Goal: Complete application form

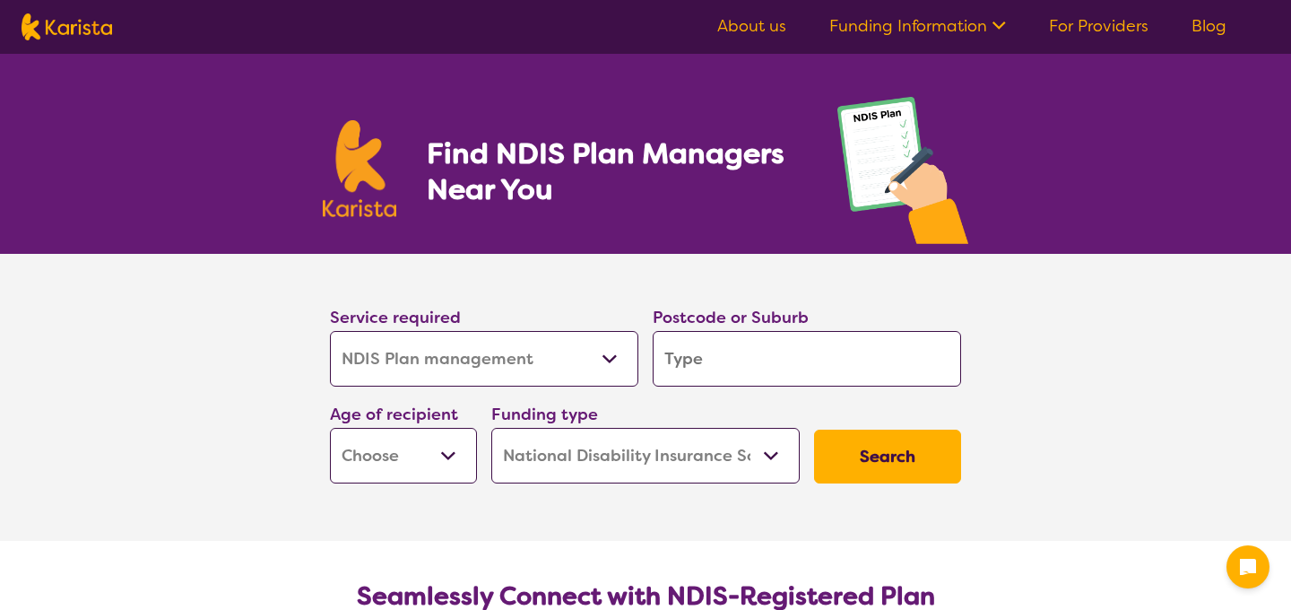
select select "NDIS Plan management"
select select "NDIS"
select select "NDIS Plan management"
select select "NDIS"
click at [643, 370] on div "Service required Allied Health Assistant Assessment ([MEDICAL_DATA] or [MEDICAL…" at bounding box center [484, 345] width 323 height 97
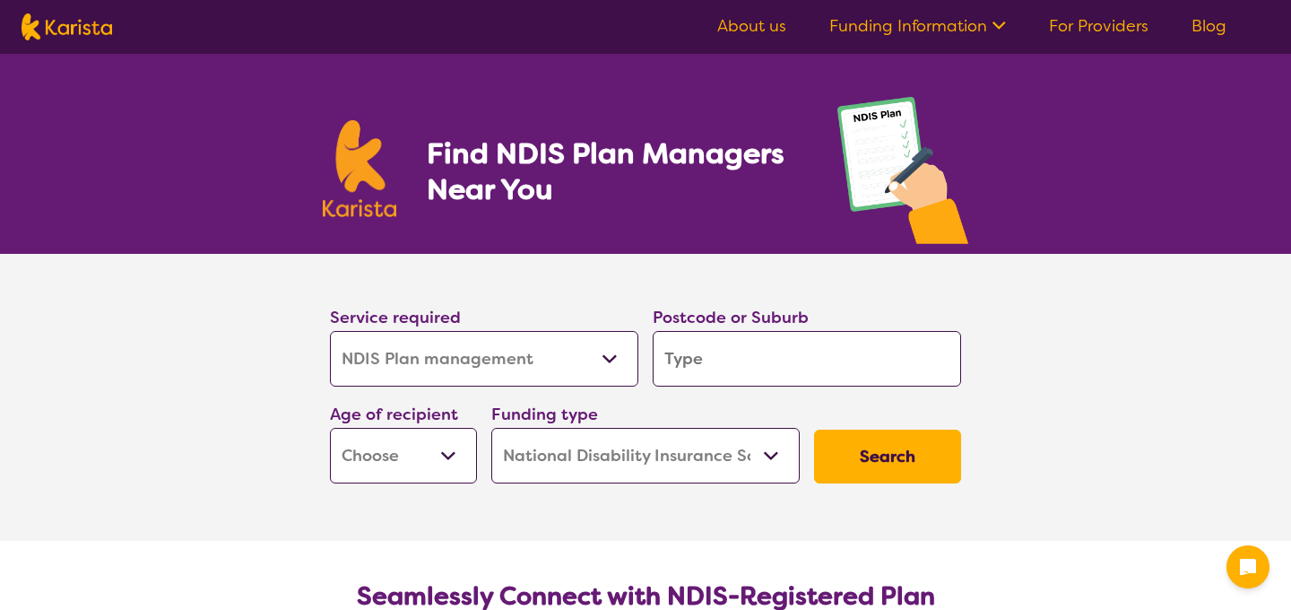
click at [695, 362] on input "search" at bounding box center [807, 359] width 308 height 56
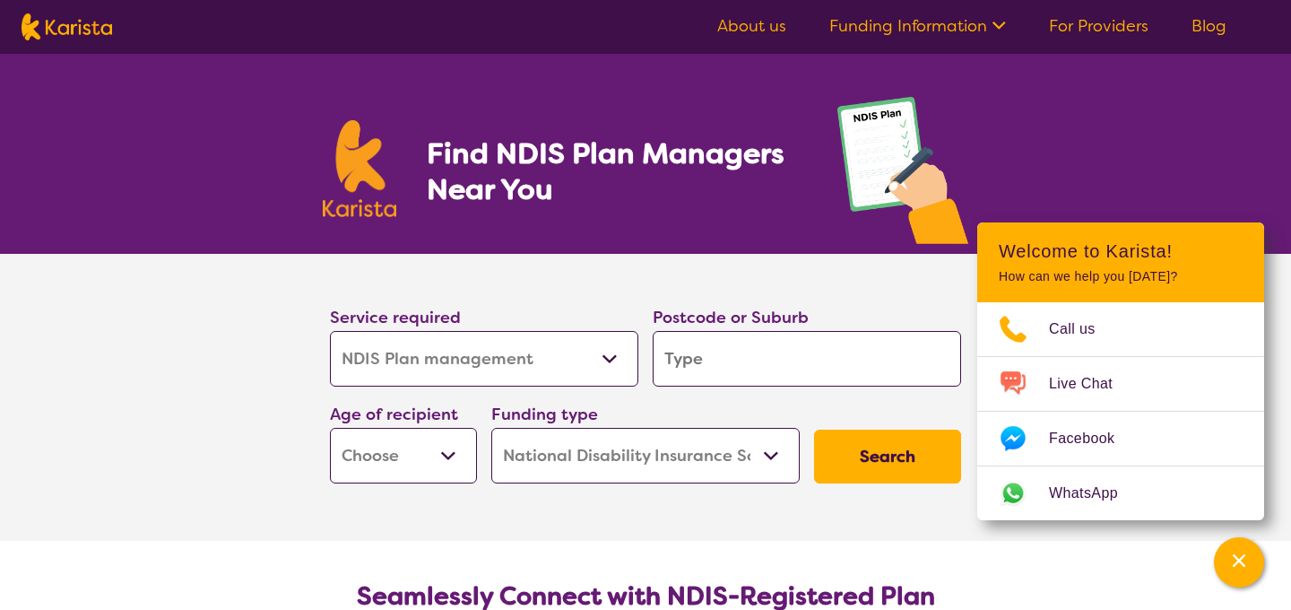
type input "3"
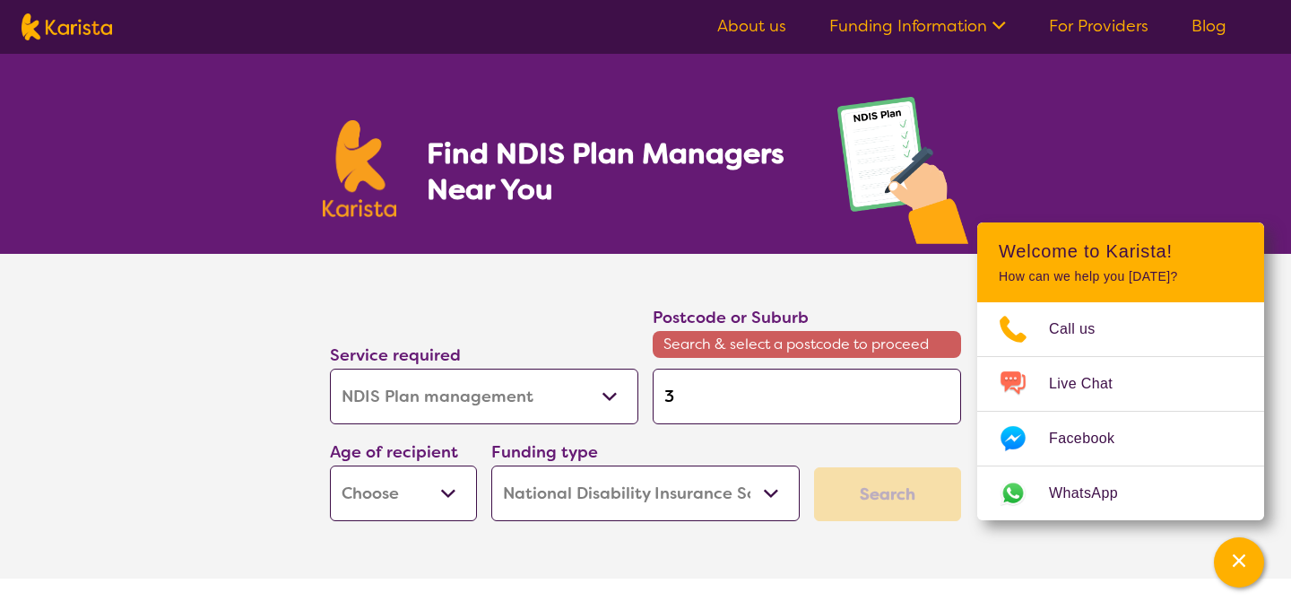
type input "30"
type input "308"
type input "3088"
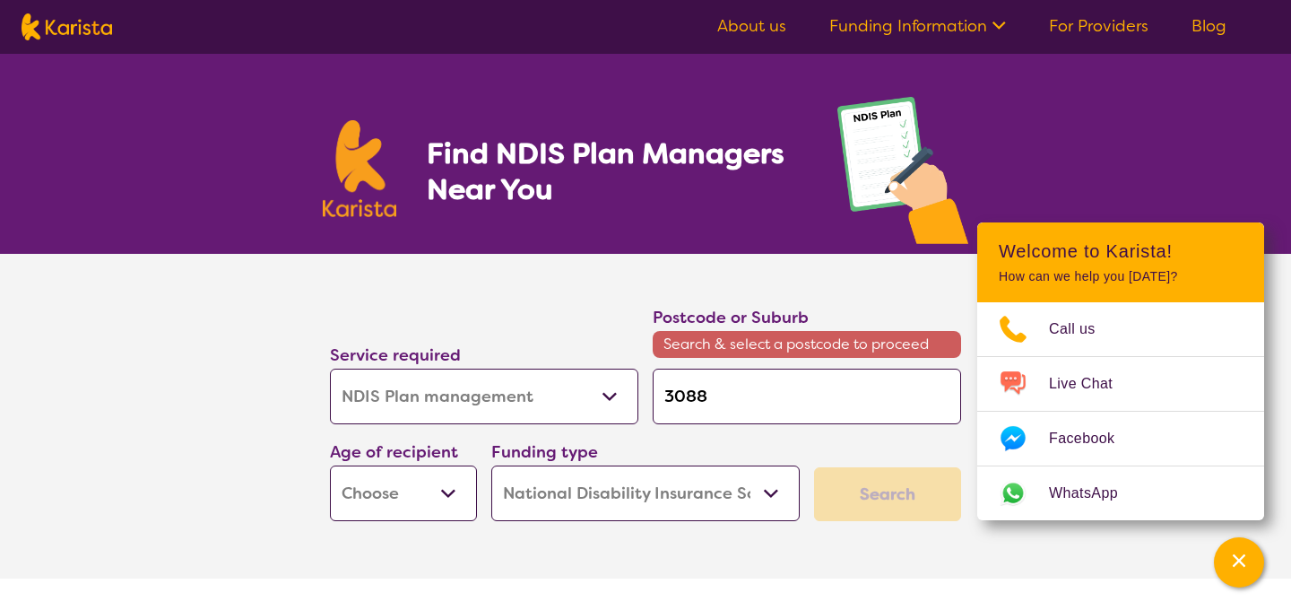
type input "3088"
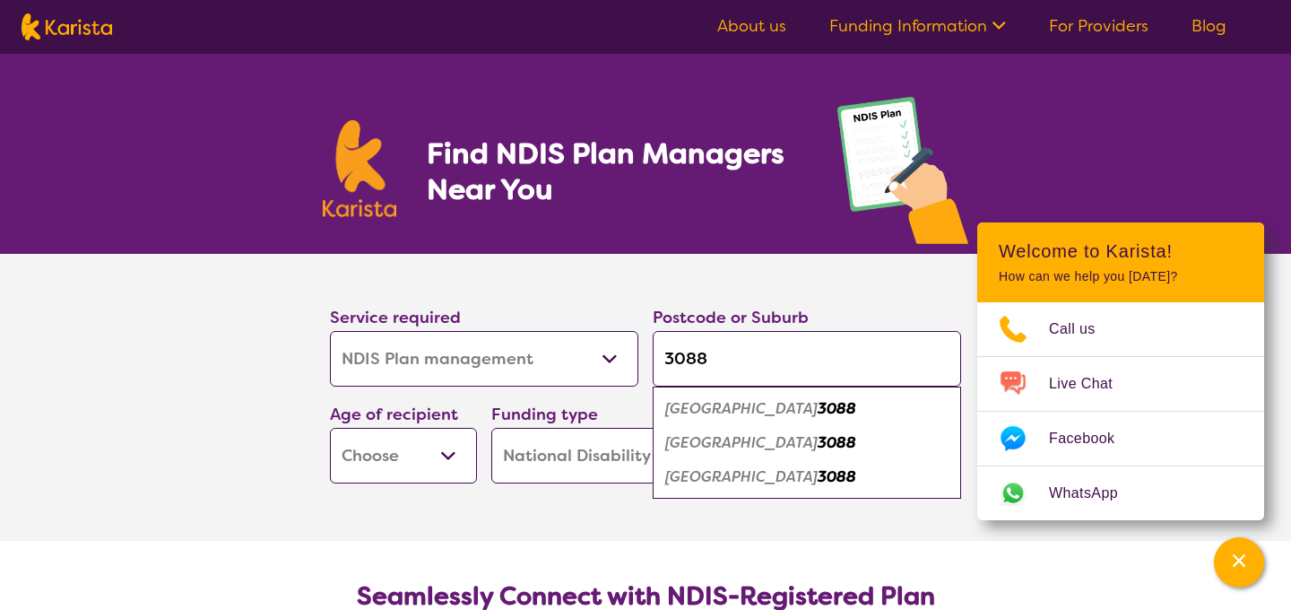
type input "3088"
click at [427, 475] on select "Early Childhood - 0 to 9 Child - 10 to 11 Adolescent - 12 to 17 Adult - 18 to 6…" at bounding box center [403, 456] width 147 height 56
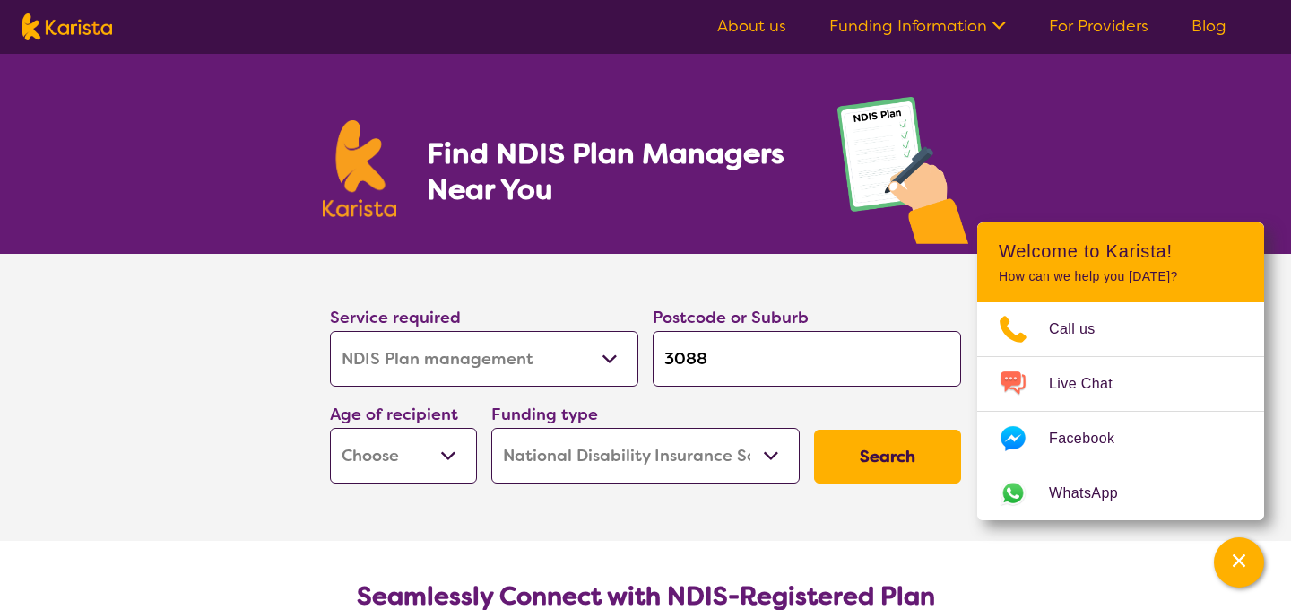
select select "EC"
click at [545, 459] on select "Home Care Package (HCP) National Disability Insurance Scheme (NDIS) I don't know" at bounding box center [645, 456] width 308 height 56
click at [870, 432] on button "Search" at bounding box center [887, 457] width 147 height 54
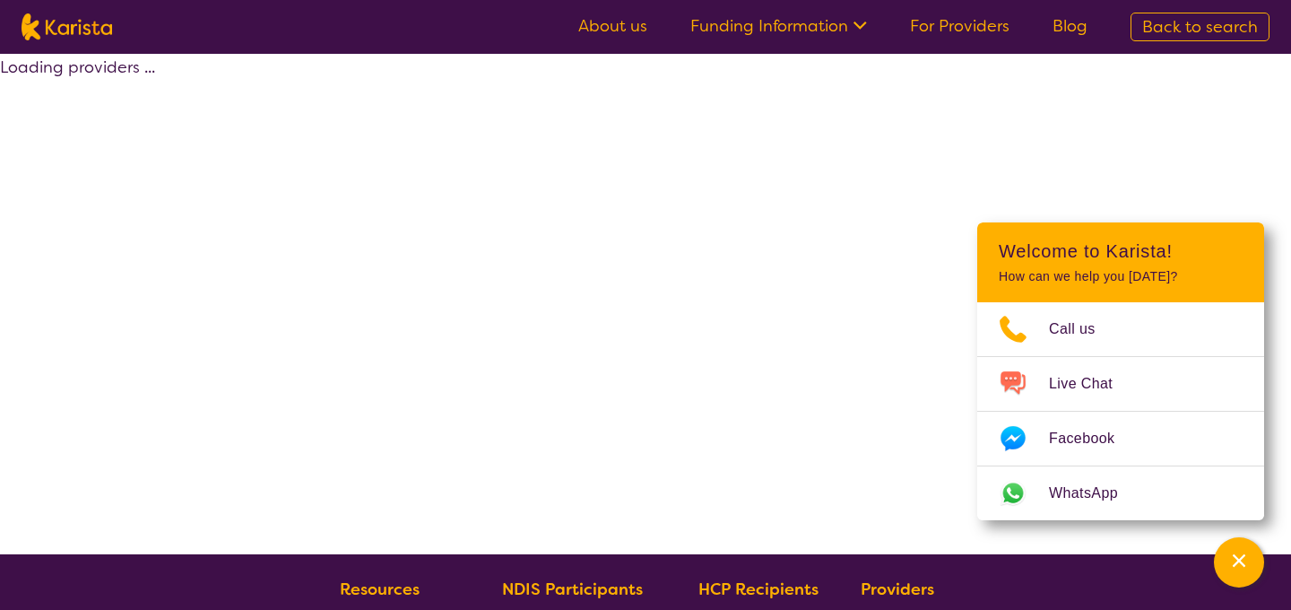
select select "by_score"
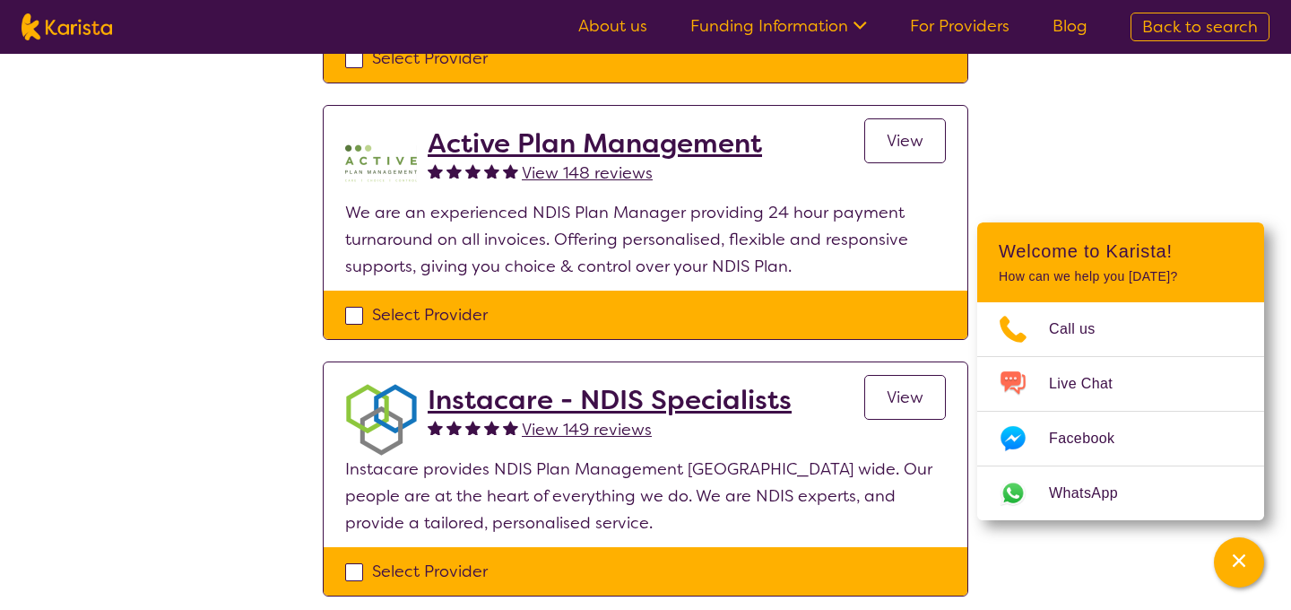
scroll to position [904, 0]
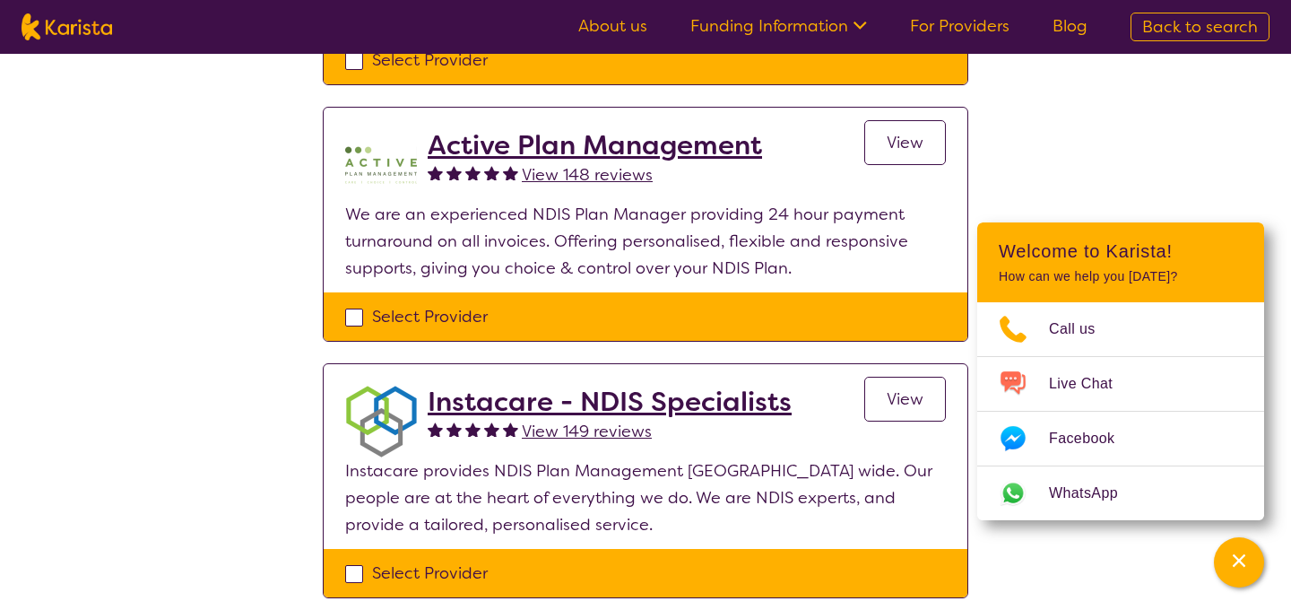
click at [354, 321] on div "Select Provider" at bounding box center [645, 316] width 601 height 27
checkbox input "true"
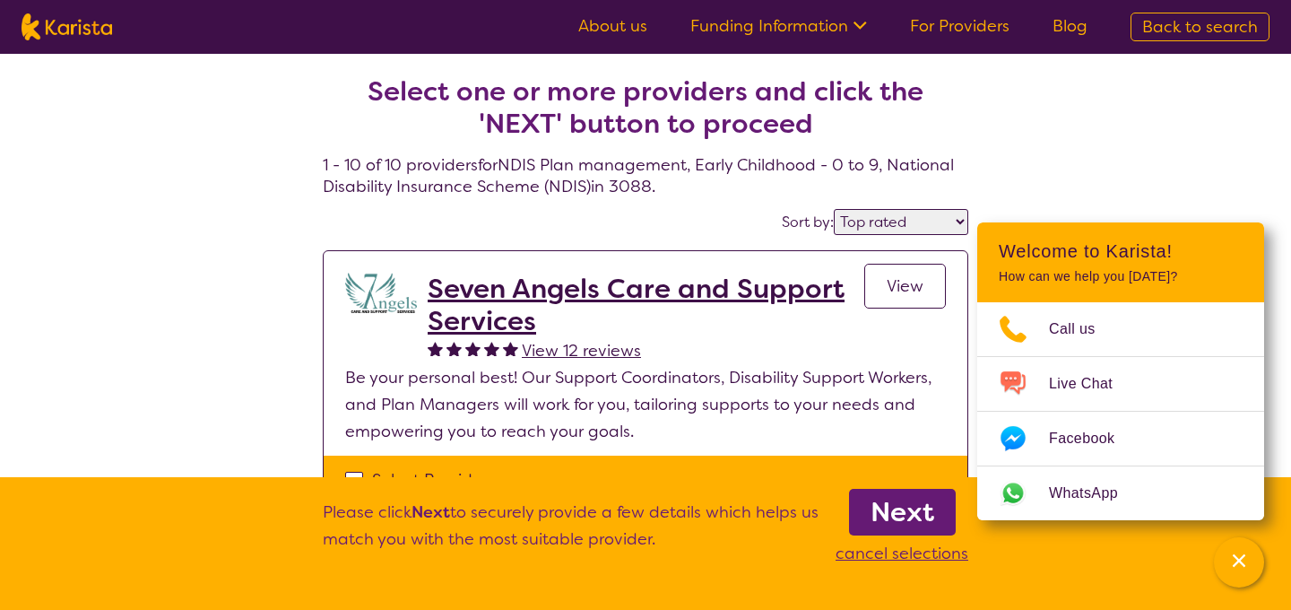
click at [886, 502] on b "Next" at bounding box center [903, 512] width 64 height 36
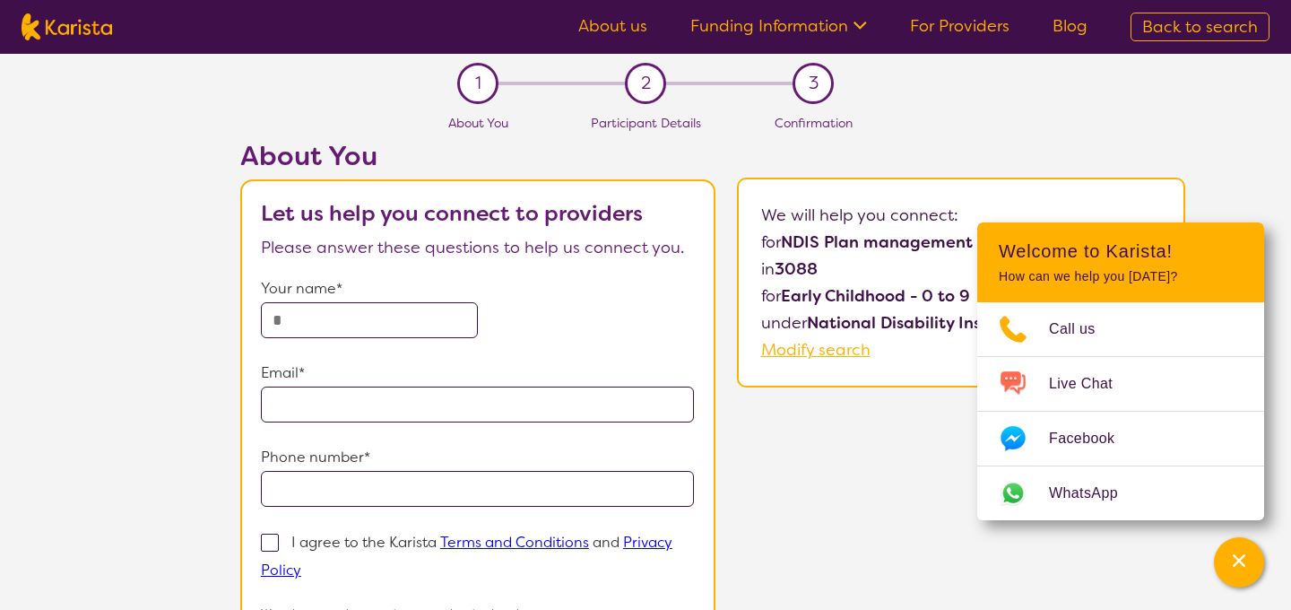
click at [462, 320] on input "text" at bounding box center [369, 320] width 217 height 36
type input "**********"
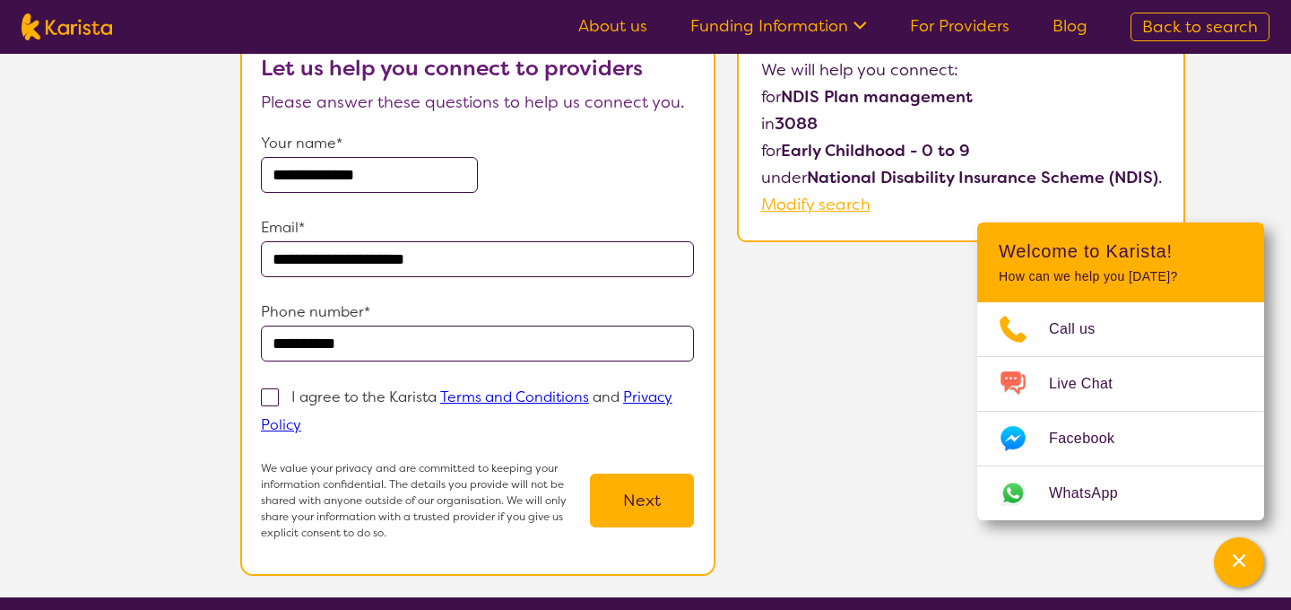
scroll to position [166, 0]
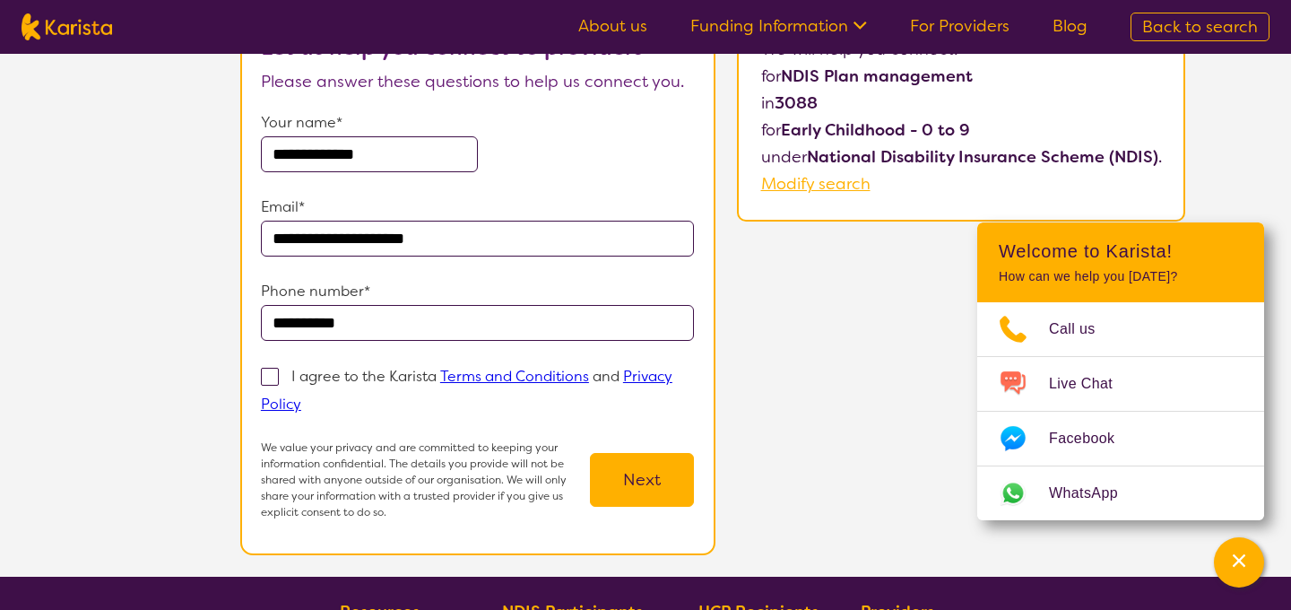
click at [275, 381] on span at bounding box center [270, 377] width 18 height 18
click at [301, 397] on input "I agree to the Karista Terms and Conditions and Privacy Policy" at bounding box center [307, 403] width 12 height 12
checkbox input "true"
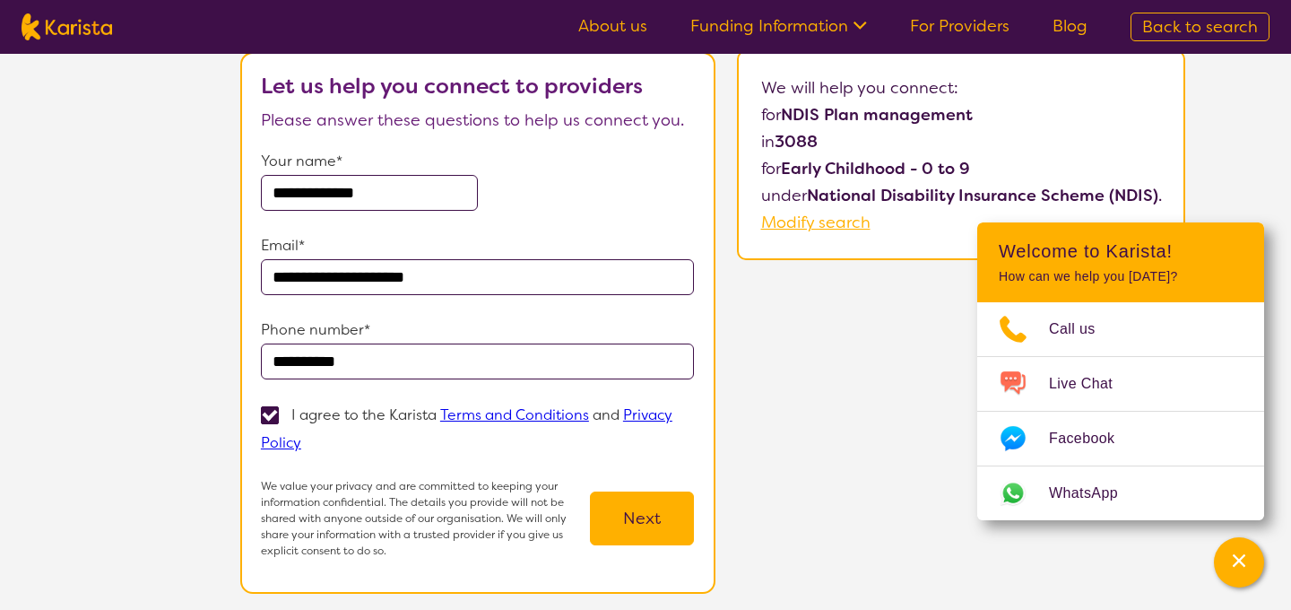
scroll to position [133, 0]
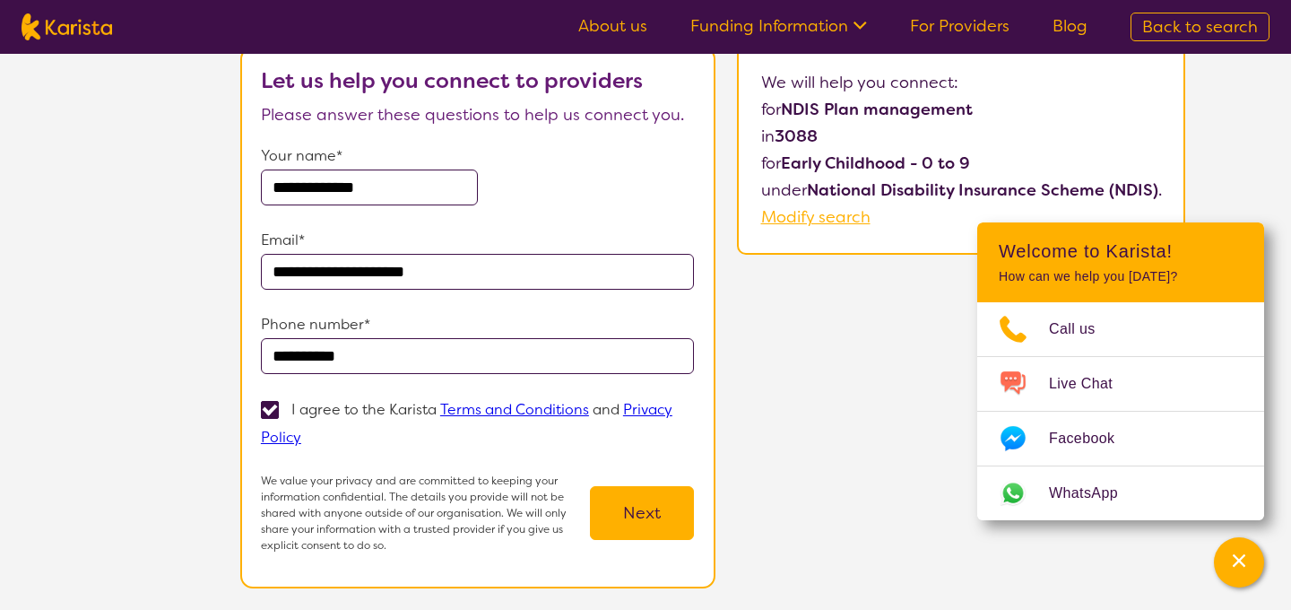
click at [655, 526] on button "Next" at bounding box center [642, 513] width 104 height 54
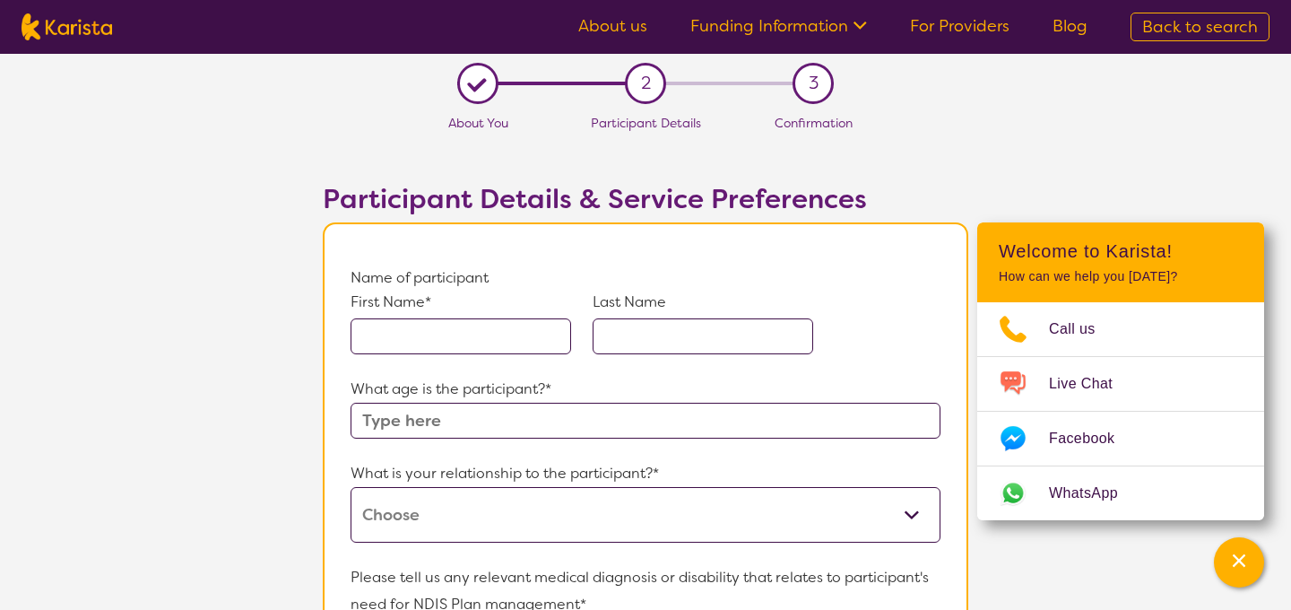
click at [523, 345] on input "text" at bounding box center [461, 336] width 221 height 36
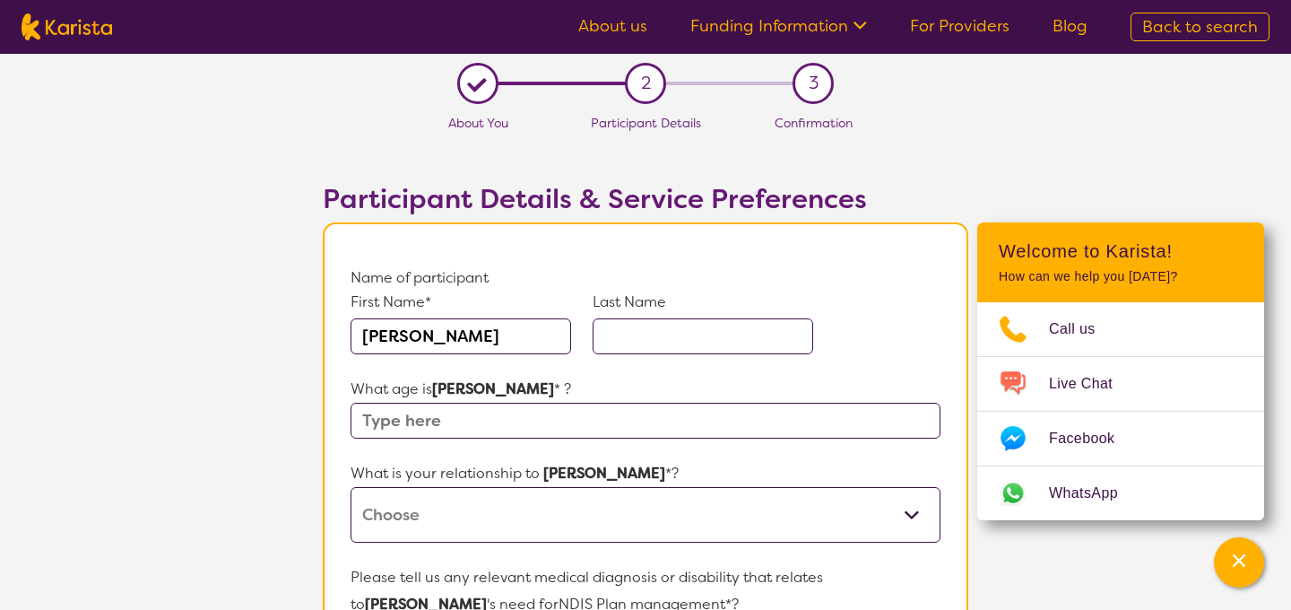
type input "[PERSON_NAME]"
type input "5"
select select "I am their parent"
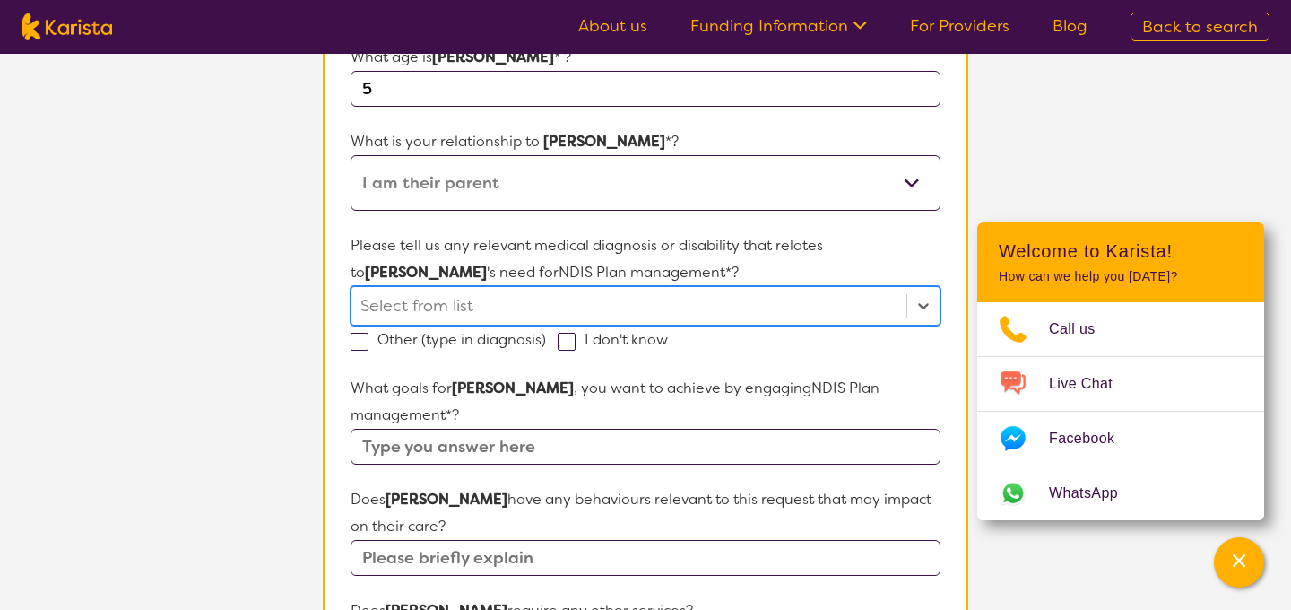
click at [534, 303] on div at bounding box center [629, 306] width 537 height 30
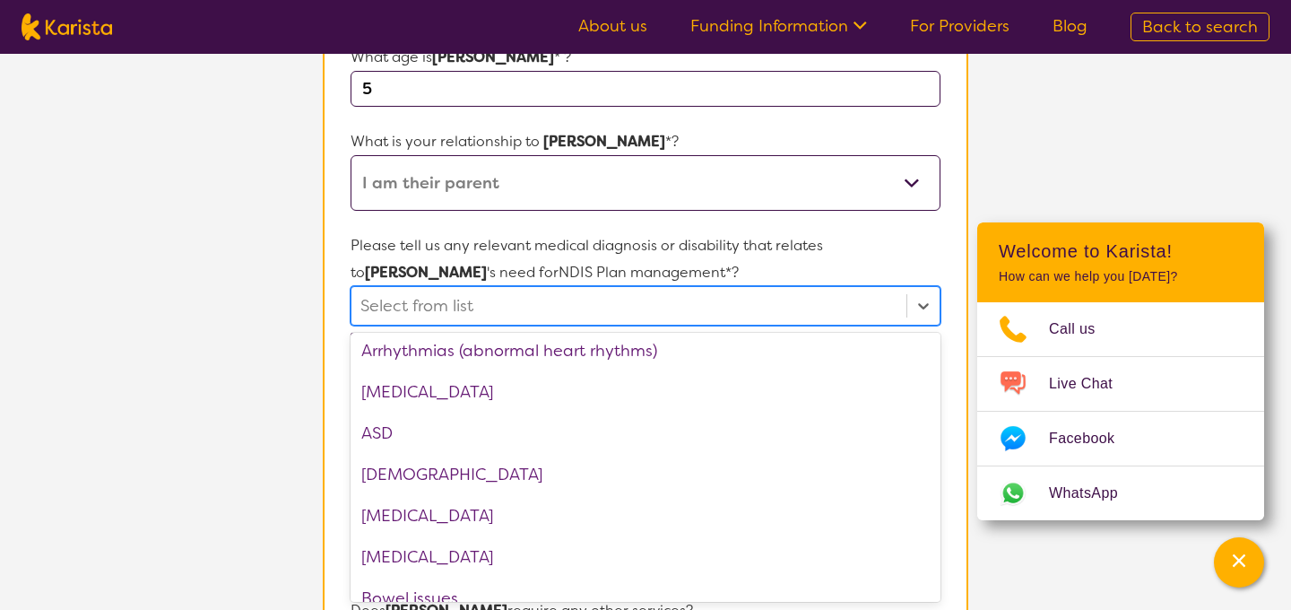
scroll to position [282, 0]
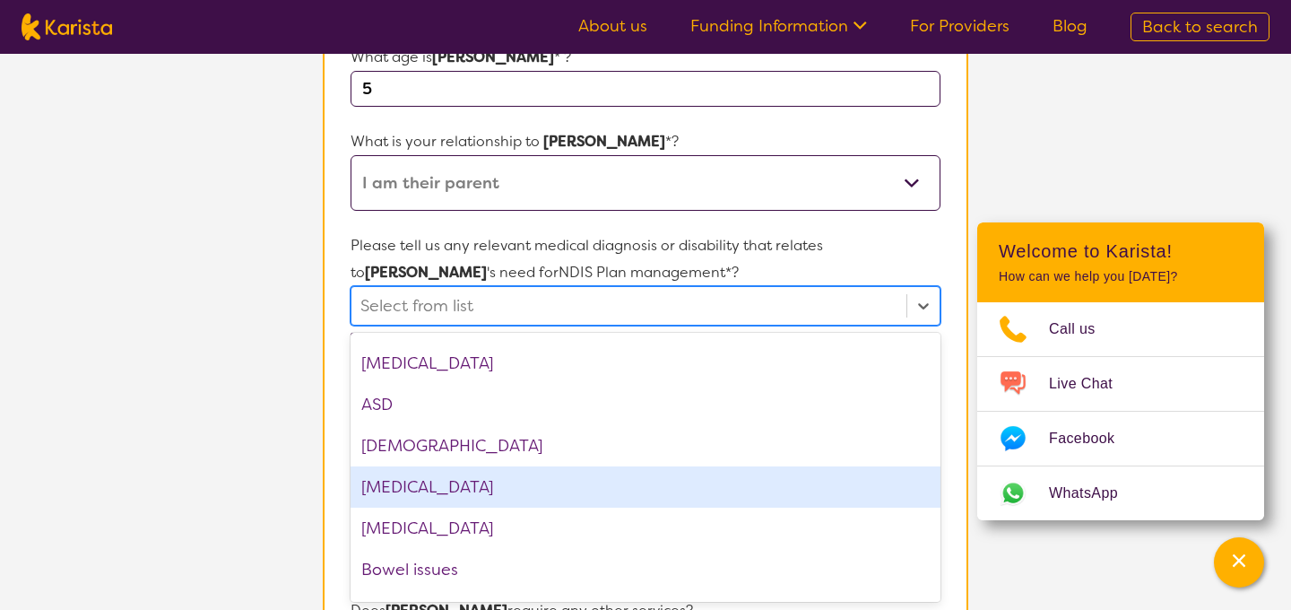
click at [482, 486] on div "[MEDICAL_DATA]" at bounding box center [646, 486] width 590 height 41
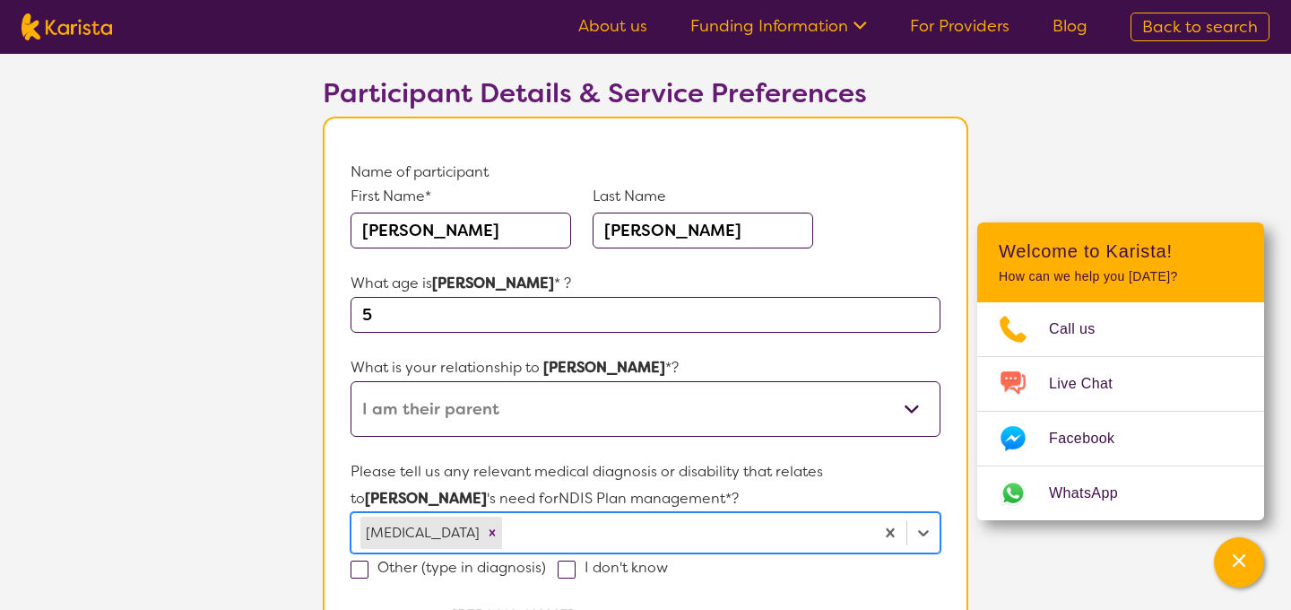
scroll to position [107, 0]
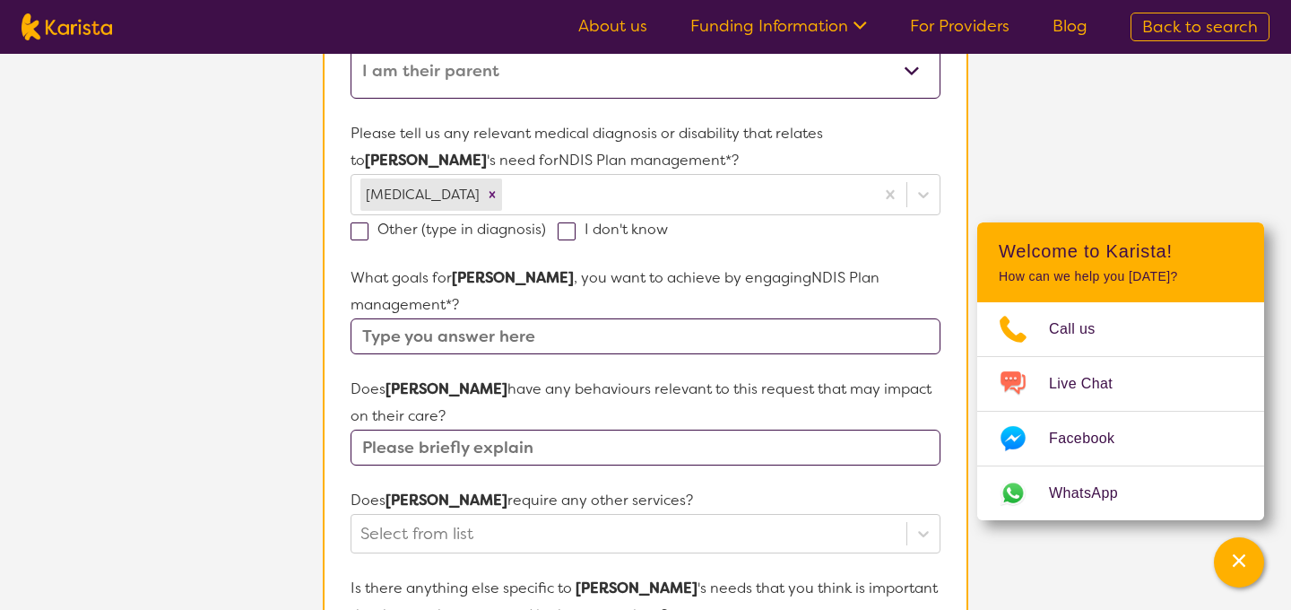
scroll to position [448, 0]
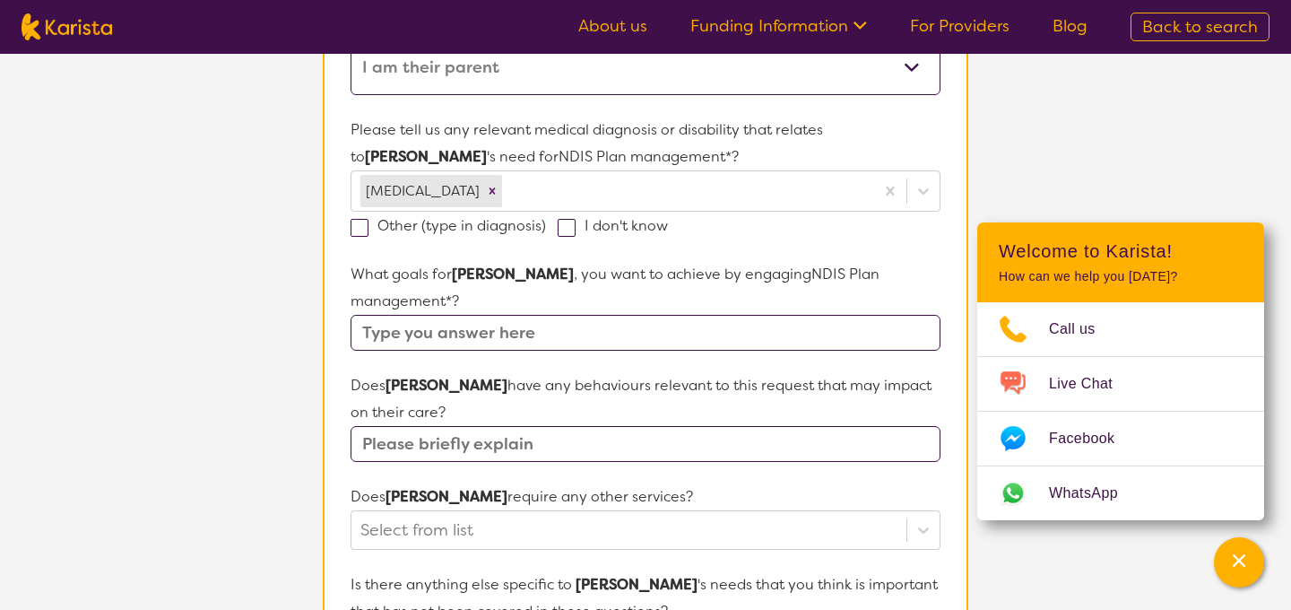
click at [462, 315] on input "text" at bounding box center [646, 333] width 590 height 36
